Goal: Information Seeking & Learning: Learn about a topic

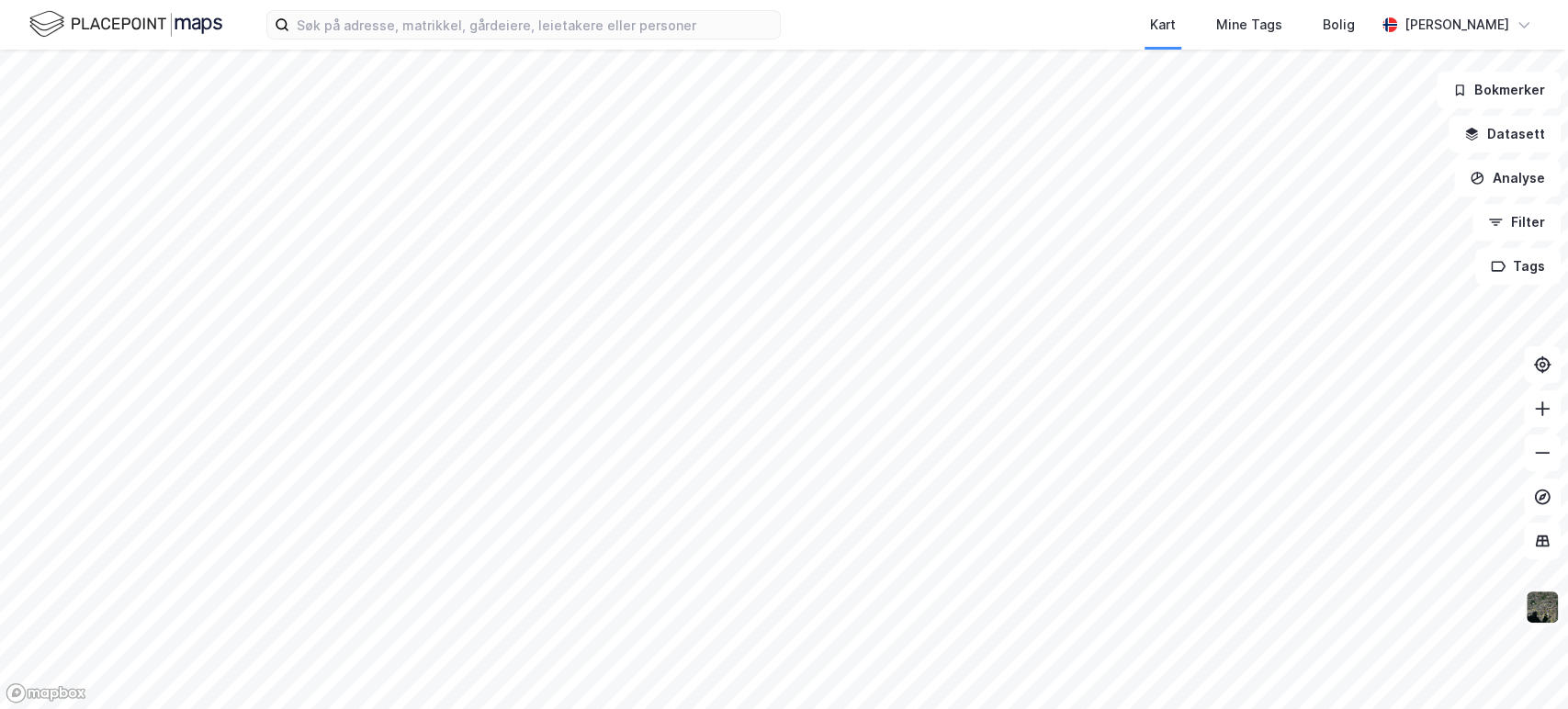
click at [1410, 605] on img at bounding box center [1543, 607] width 35 height 35
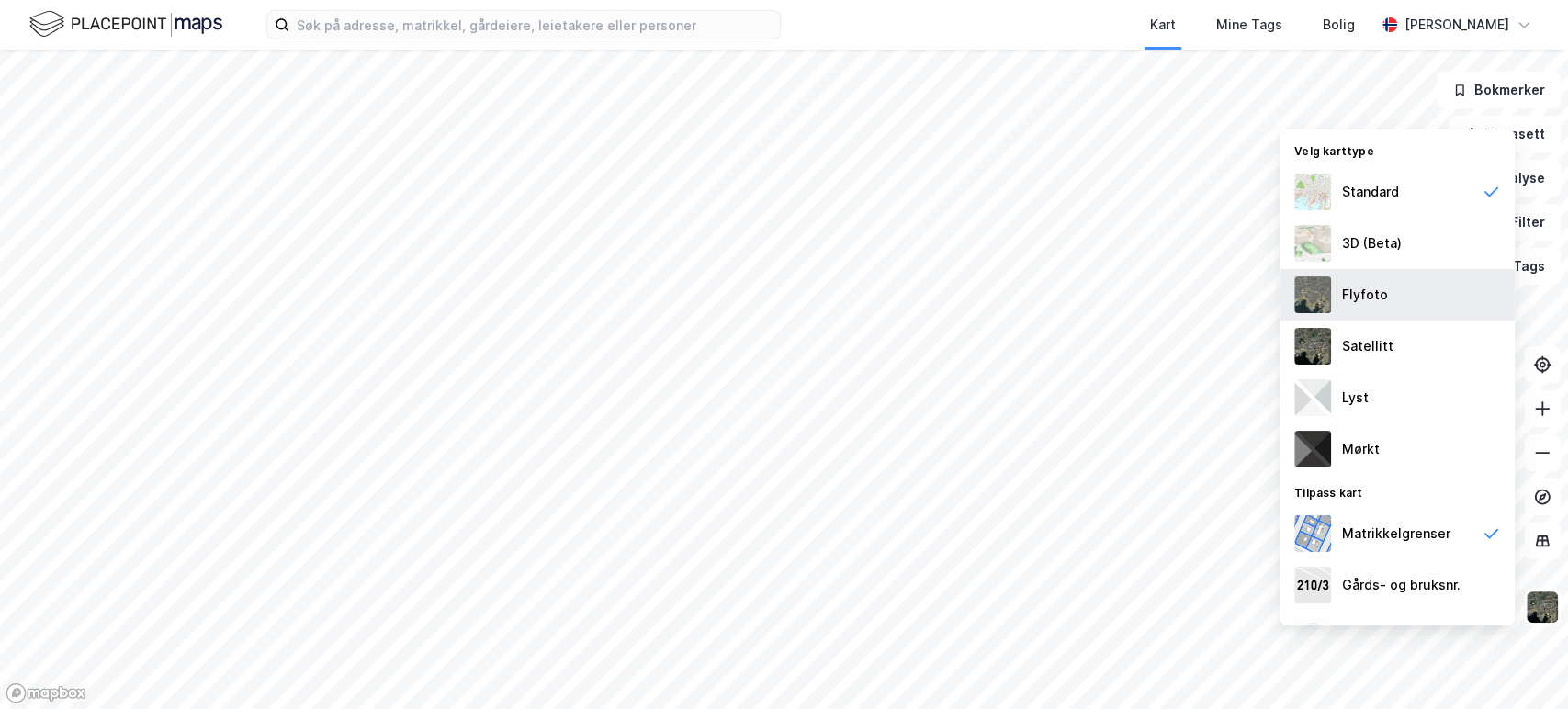
click at [1357, 292] on div "Flyfoto" at bounding box center [1365, 295] width 45 height 22
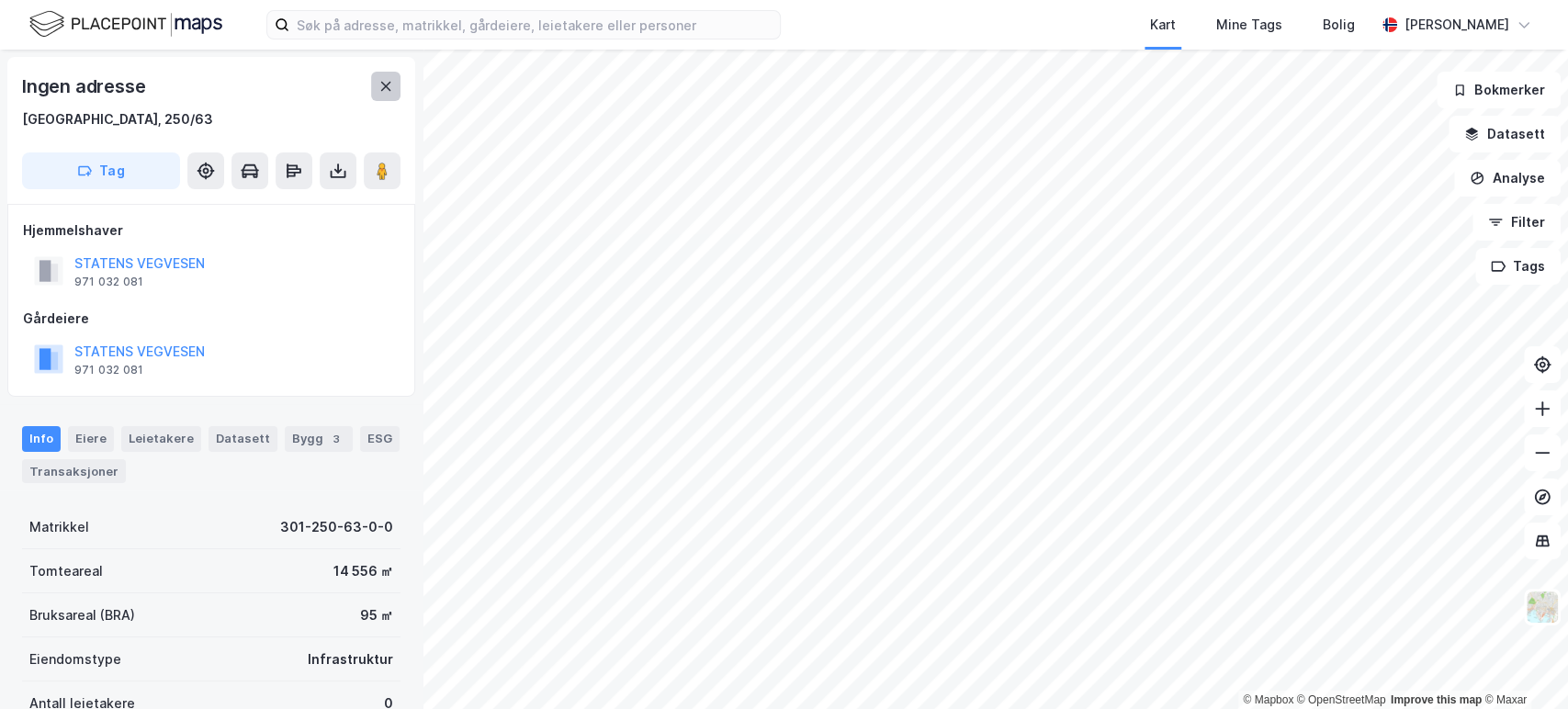
click at [381, 84] on icon at bounding box center [386, 86] width 15 height 15
